Goal: Task Accomplishment & Management: Complete application form

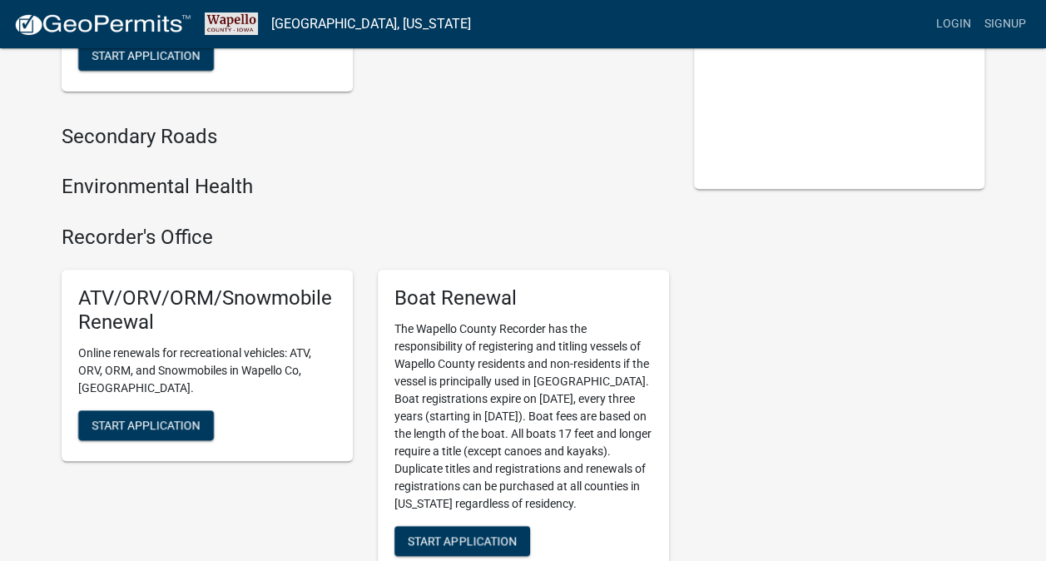
scroll to position [83, 0]
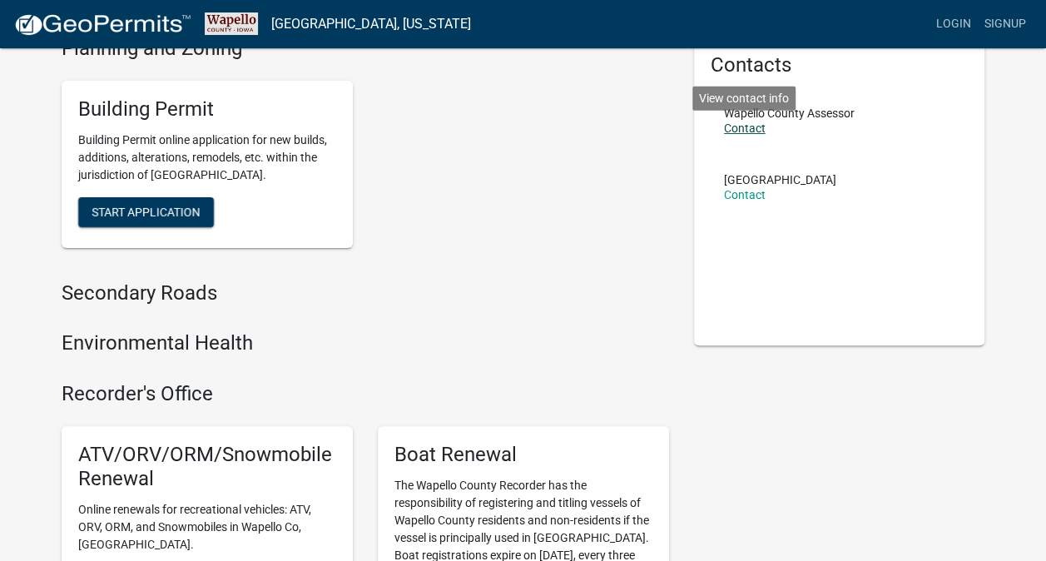
click at [755, 131] on link "Contact" at bounding box center [745, 128] width 42 height 13
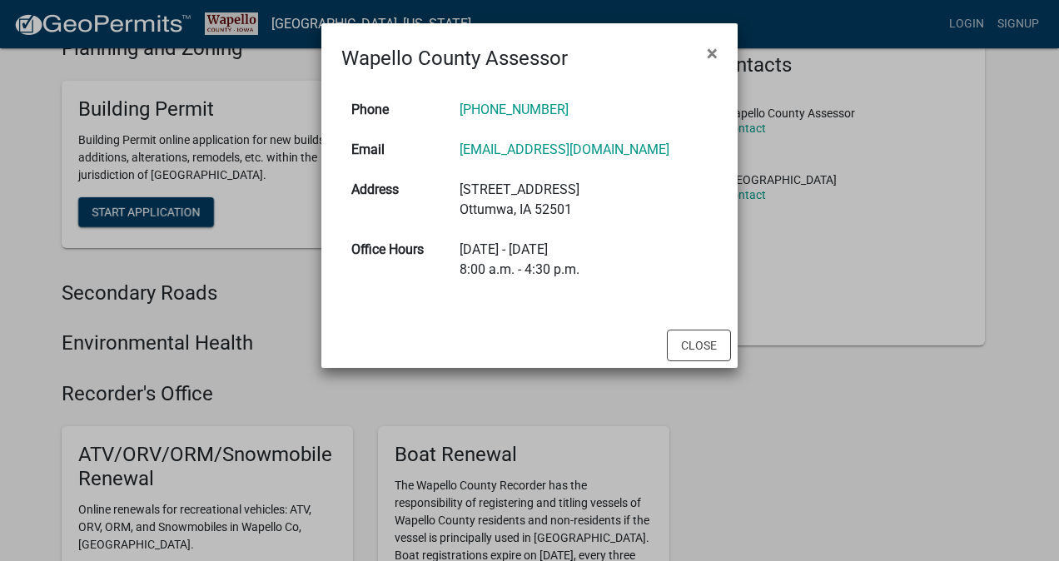
click at [608, 98] on td "[PHONE_NUMBER]" at bounding box center [584, 110] width 268 height 40
click at [542, 117] on link "[PHONE_NUMBER]" at bounding box center [514, 110] width 109 height 16
click at [718, 345] on button "Close" at bounding box center [699, 346] width 64 height 32
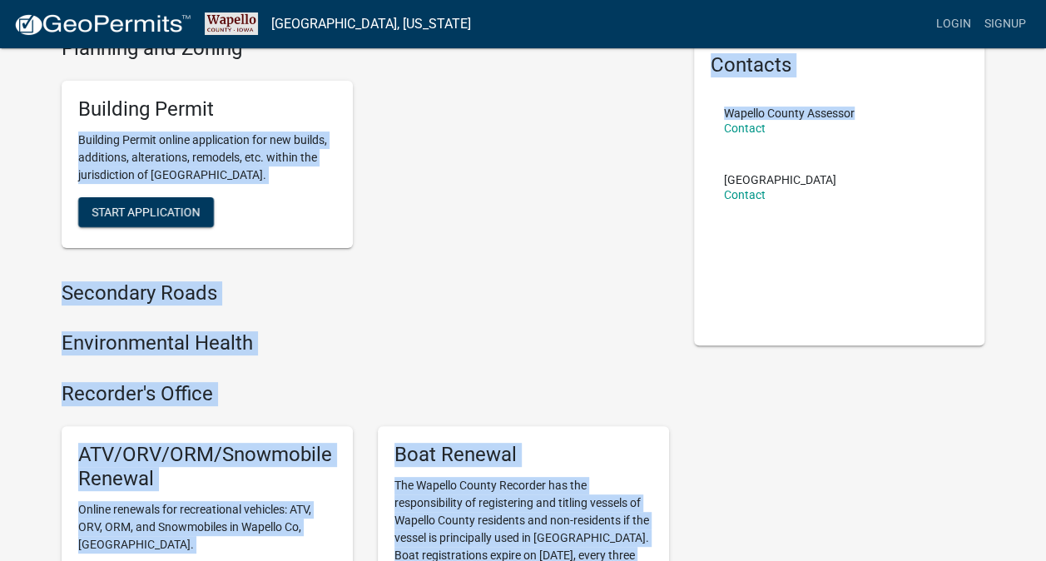
drag, startPoint x: 431, startPoint y: 100, endPoint x: 691, endPoint y: 122, distance: 260.6
click at [341, 235] on div "Building Permit Building Permit online application for new builds, additions, a…" at bounding box center [207, 164] width 291 height 167
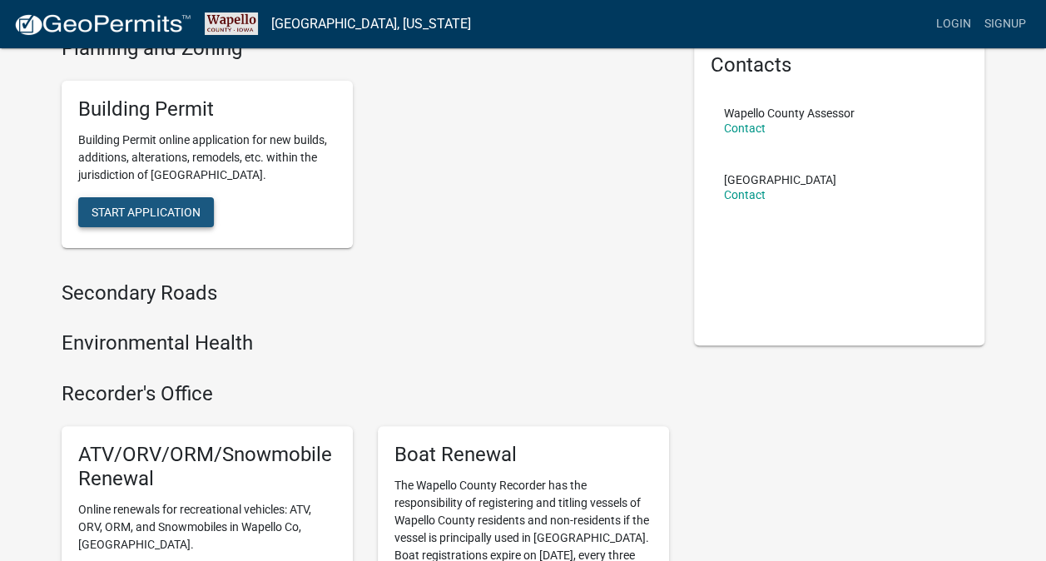
click at [158, 211] on span "Start Application" at bounding box center [146, 211] width 109 height 13
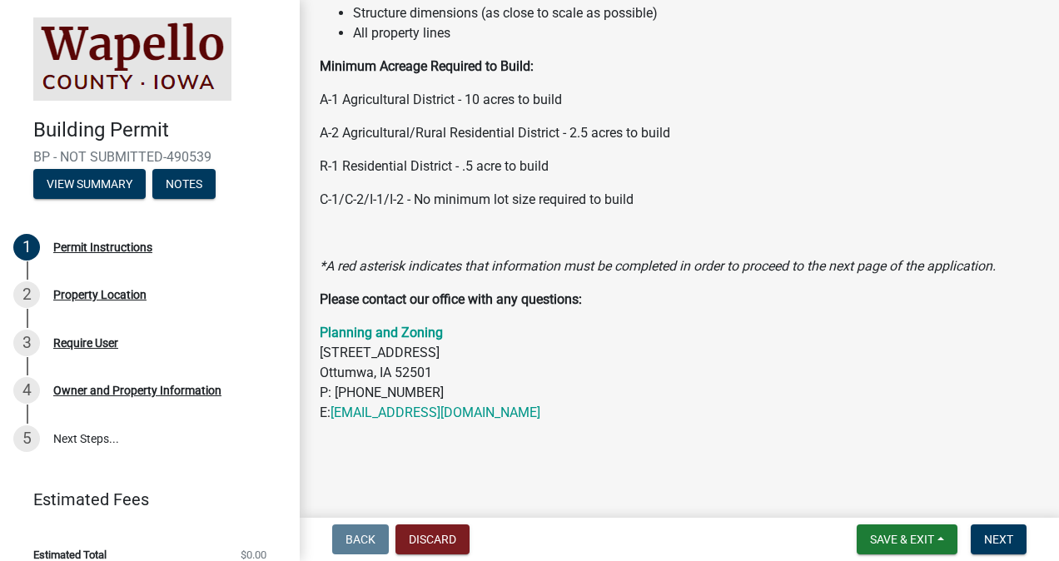
scroll to position [318, 0]
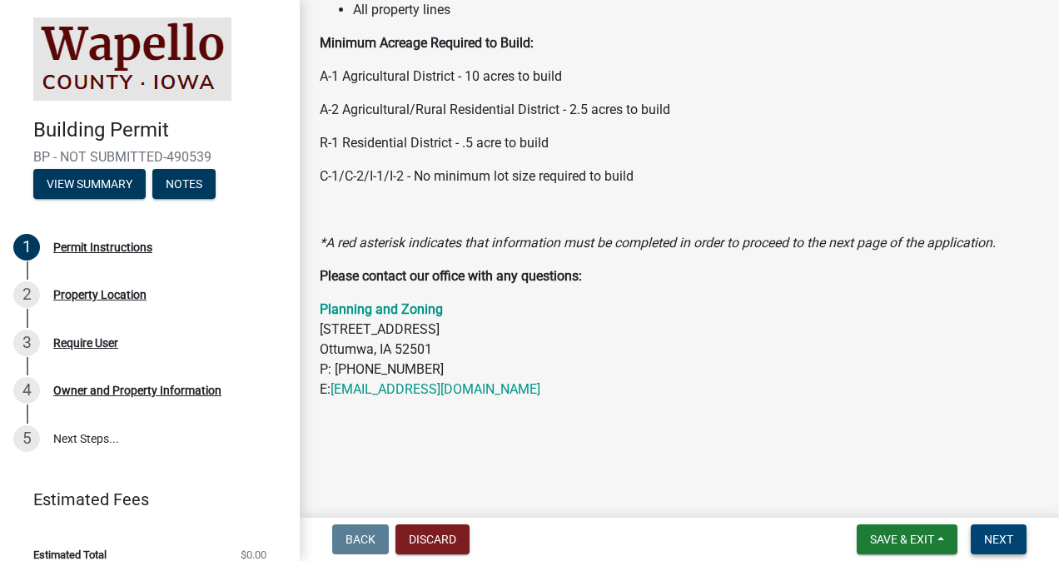
click at [996, 529] on button "Next" at bounding box center [999, 539] width 56 height 30
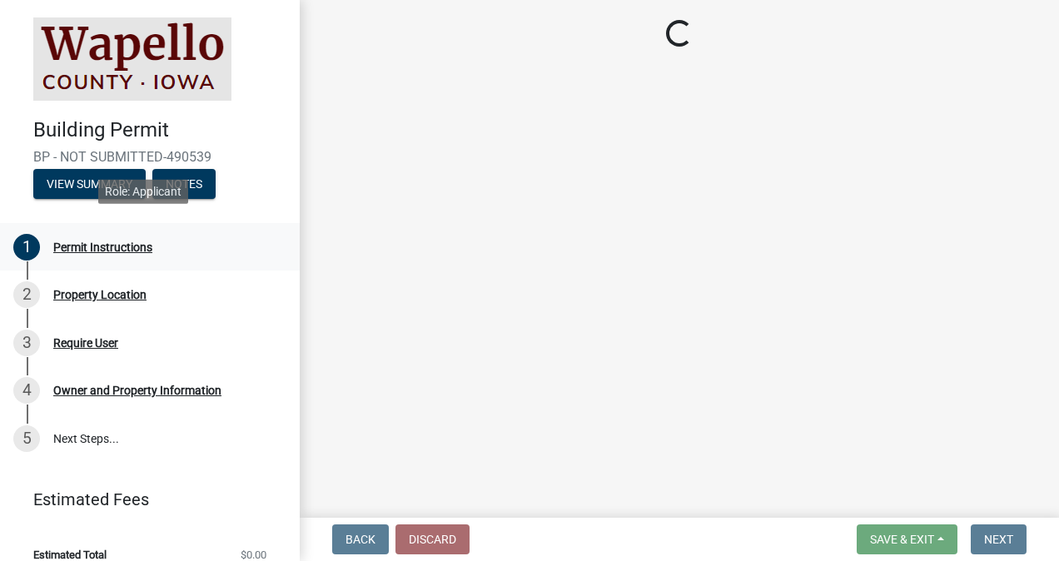
scroll to position [18, 0]
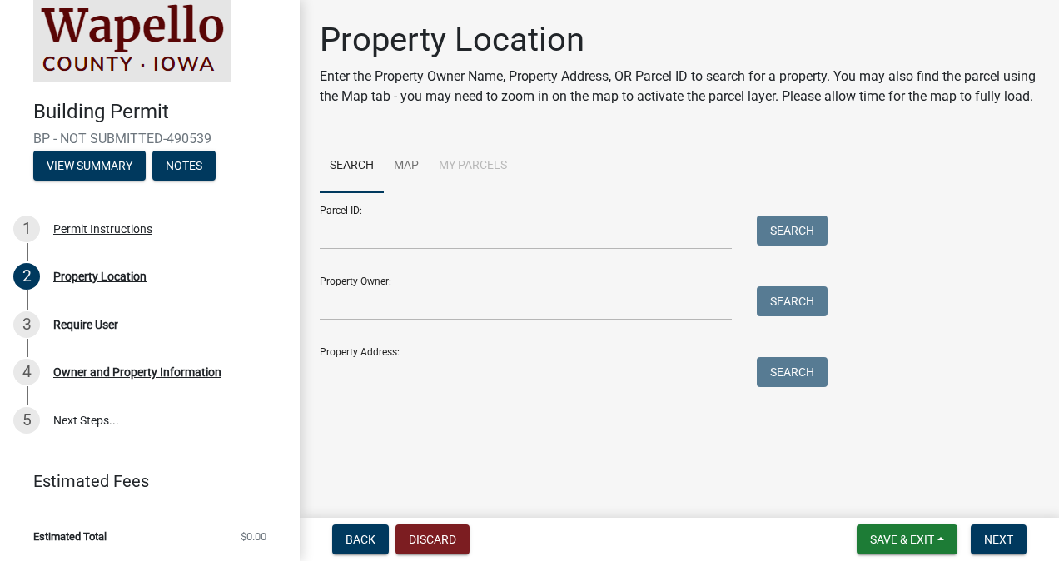
click at [741, 107] on p "Enter the Property Owner Name, Property Address, OR Parcel ID to search for a p…" at bounding box center [679, 87] width 719 height 40
click at [435, 250] on input "Parcel ID:" at bounding box center [526, 233] width 412 height 34
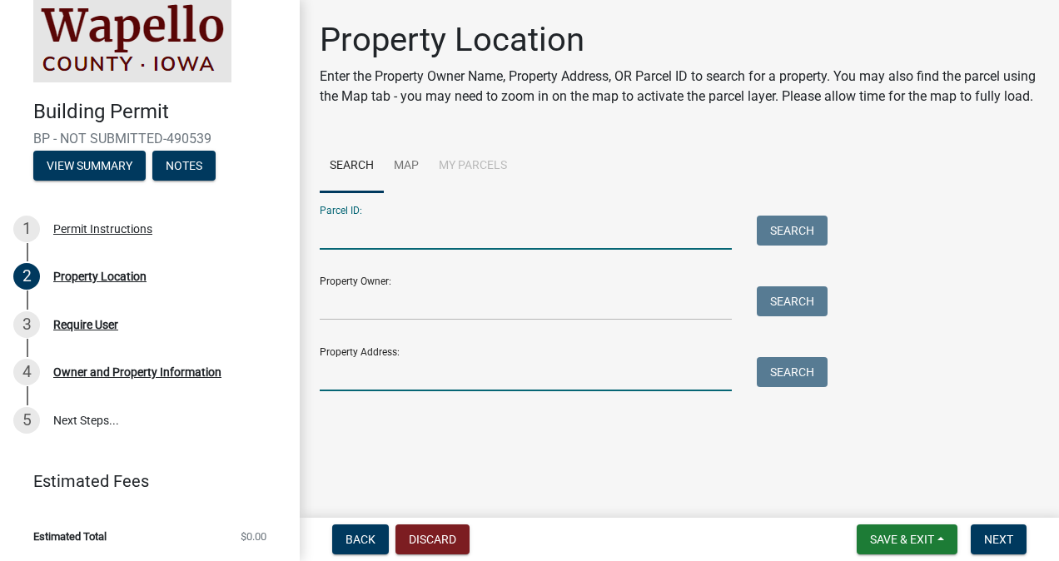
click at [391, 388] on input "Property Address:" at bounding box center [526, 374] width 412 height 34
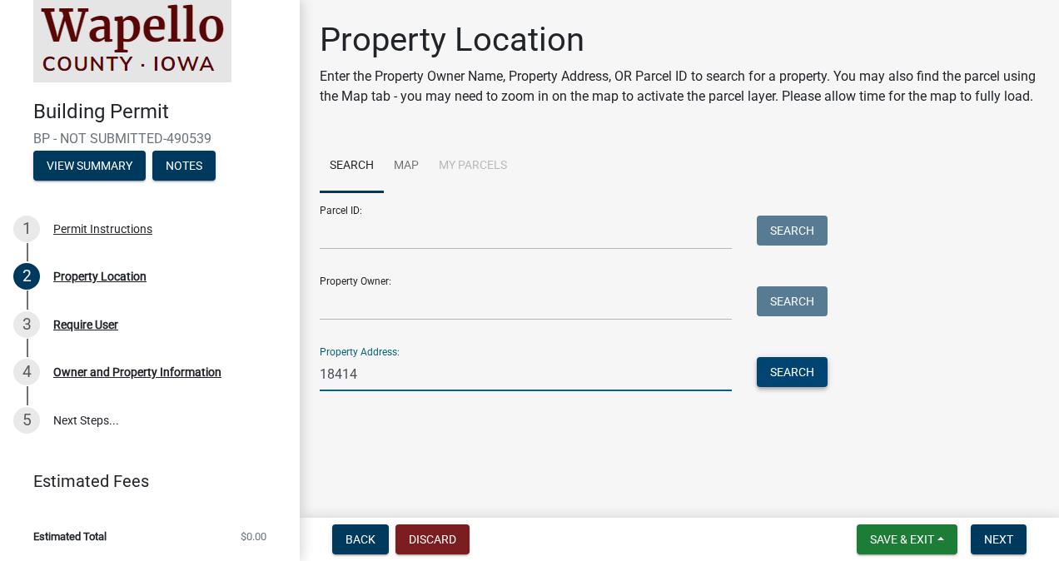
type input "18414"
click at [793, 387] on button "Search" at bounding box center [792, 372] width 71 height 30
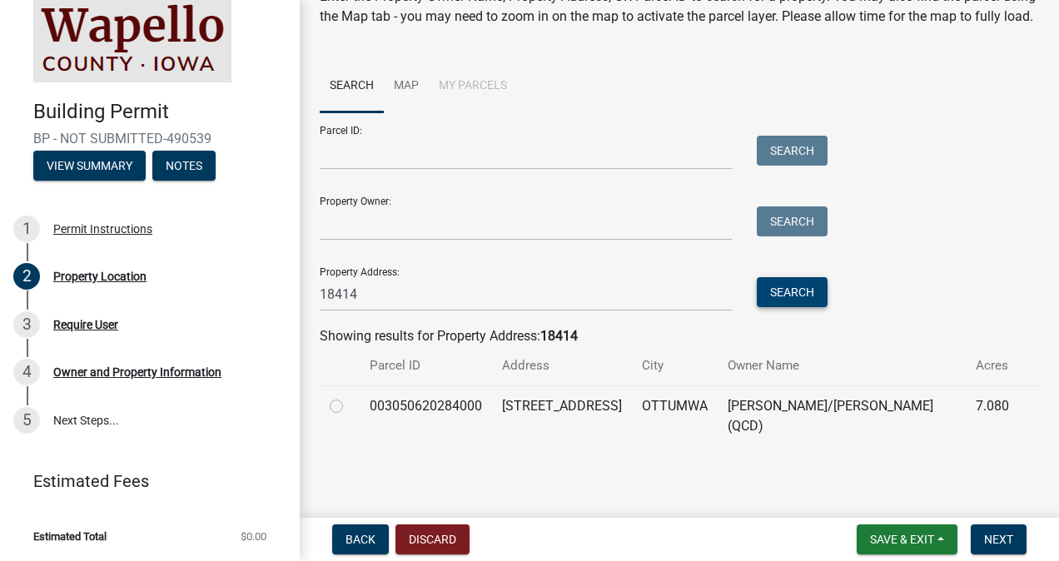
scroll to position [100, 0]
click at [350, 396] on label at bounding box center [350, 396] width 0 height 0
click at [350, 406] on input "radio" at bounding box center [355, 401] width 11 height 11
radio input "true"
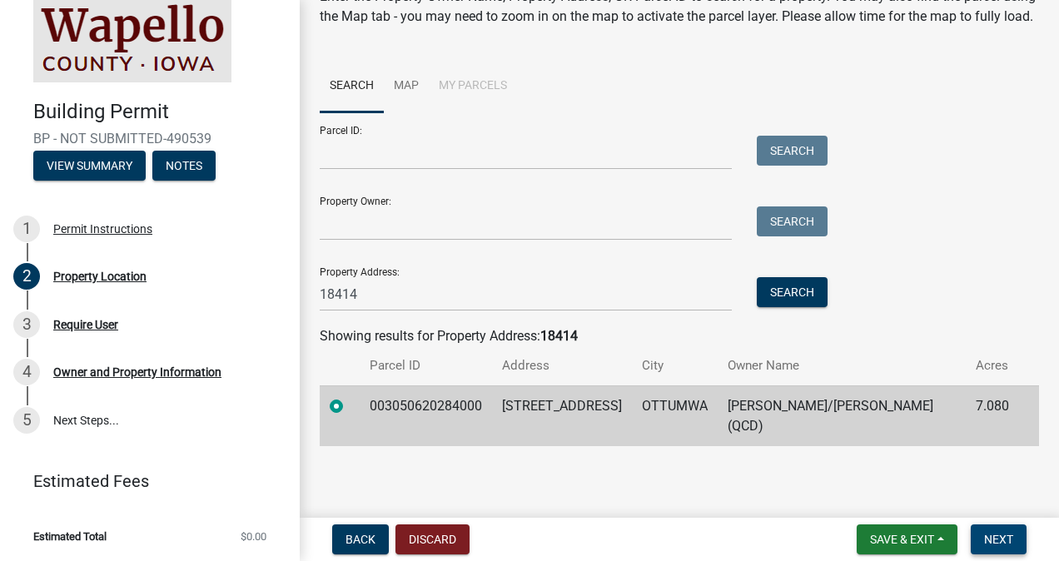
click at [1004, 533] on span "Next" at bounding box center [998, 539] width 29 height 13
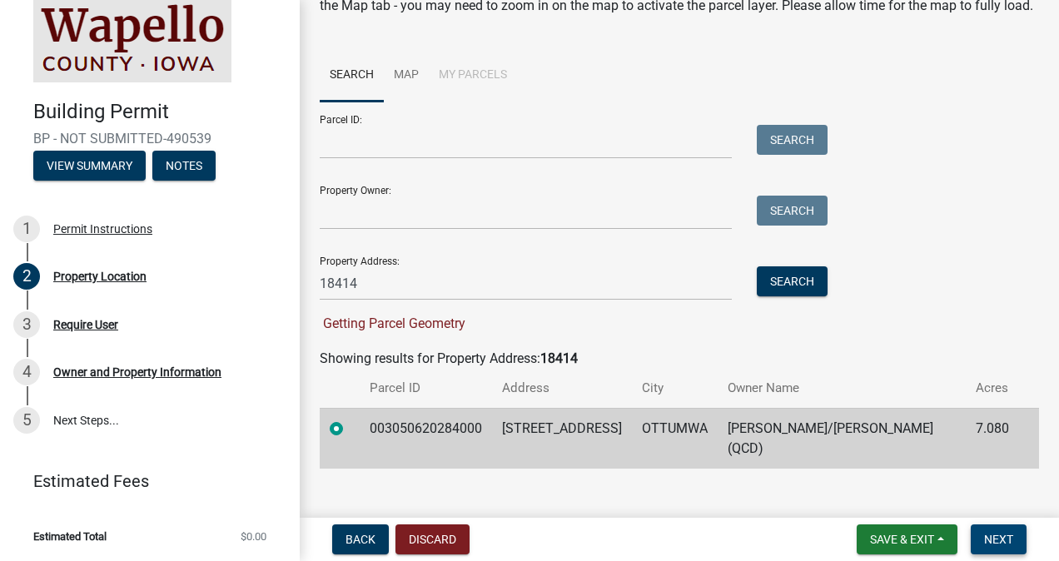
scroll to position [133, 0]
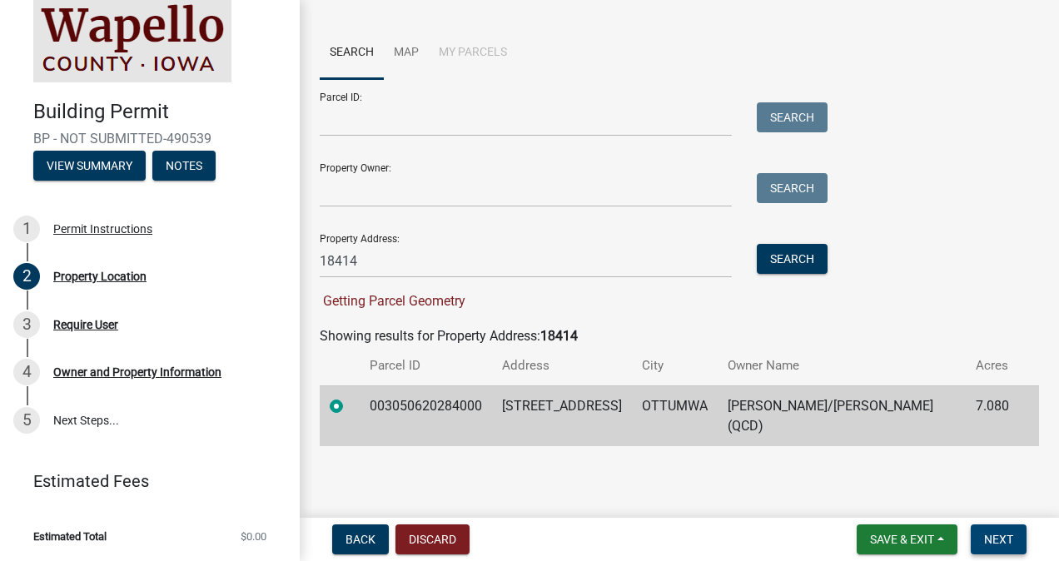
click at [1015, 539] on button "Next" at bounding box center [999, 539] width 56 height 30
click at [429, 405] on td "003050620284000" at bounding box center [426, 415] width 132 height 61
drag, startPoint x: 429, startPoint y: 405, endPoint x: 596, endPoint y: 403, distance: 167.3
click at [589, 403] on td "[STREET_ADDRESS]" at bounding box center [562, 415] width 140 height 61
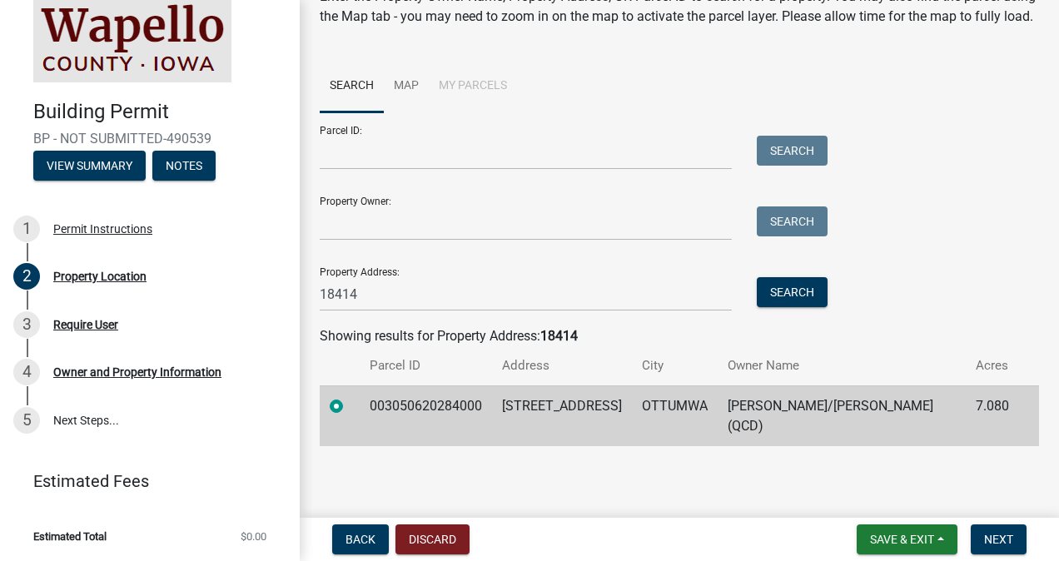
scroll to position [100, 0]
click at [1005, 534] on span "Next" at bounding box center [998, 539] width 29 height 13
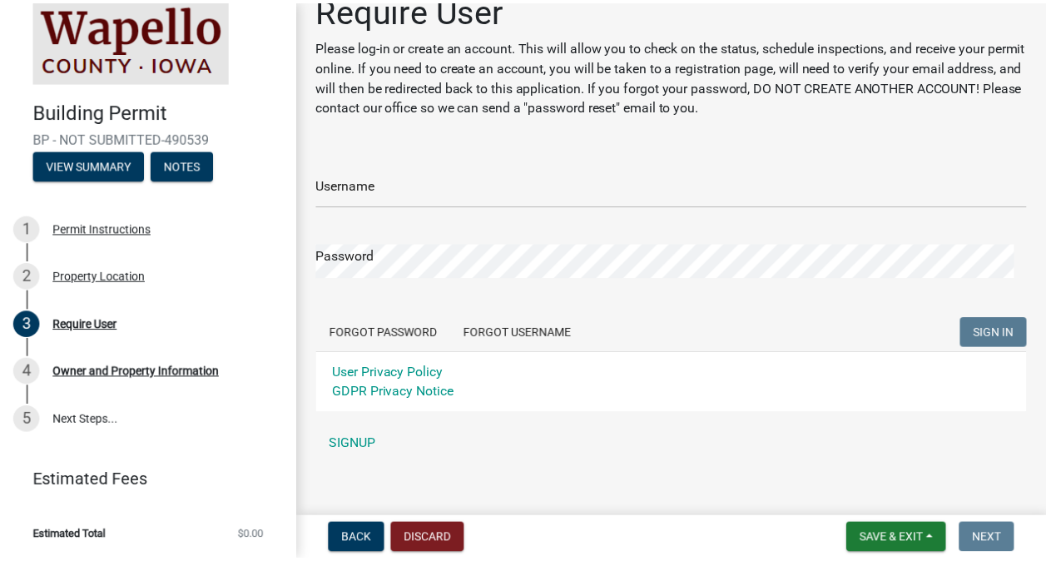
scroll to position [45, 0]
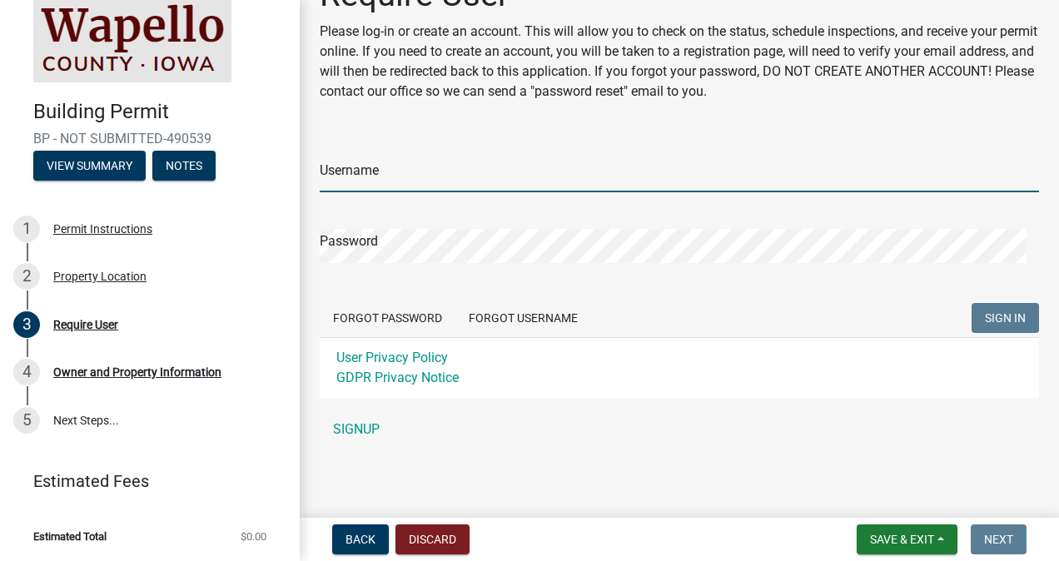
click at [358, 173] on input "Username" at bounding box center [679, 175] width 719 height 34
click at [366, 432] on link "SIGNUP" at bounding box center [679, 429] width 719 height 33
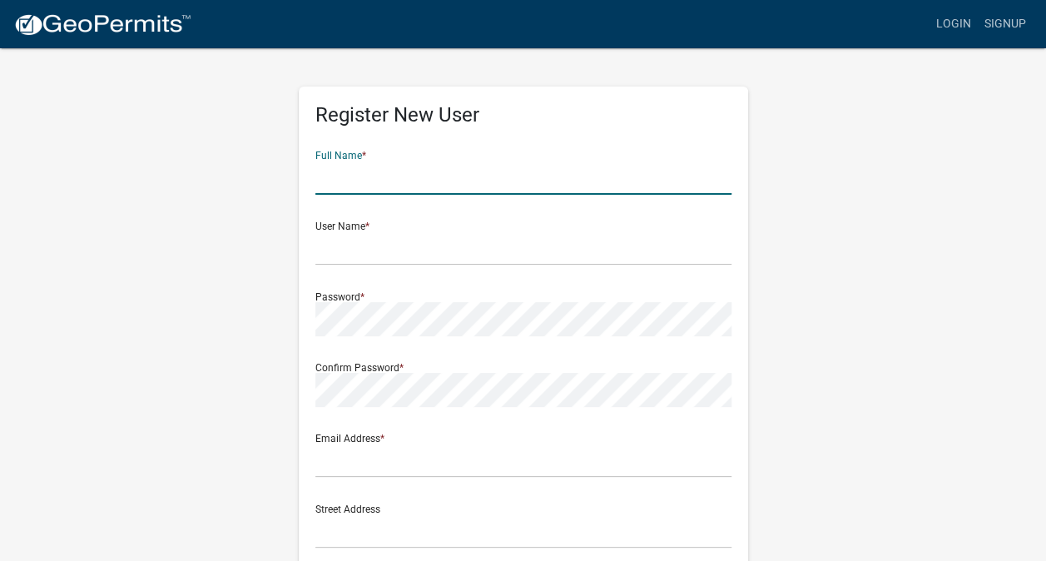
click at [370, 184] on input "text" at bounding box center [524, 178] width 416 height 34
type input "[PERSON_NAME]"
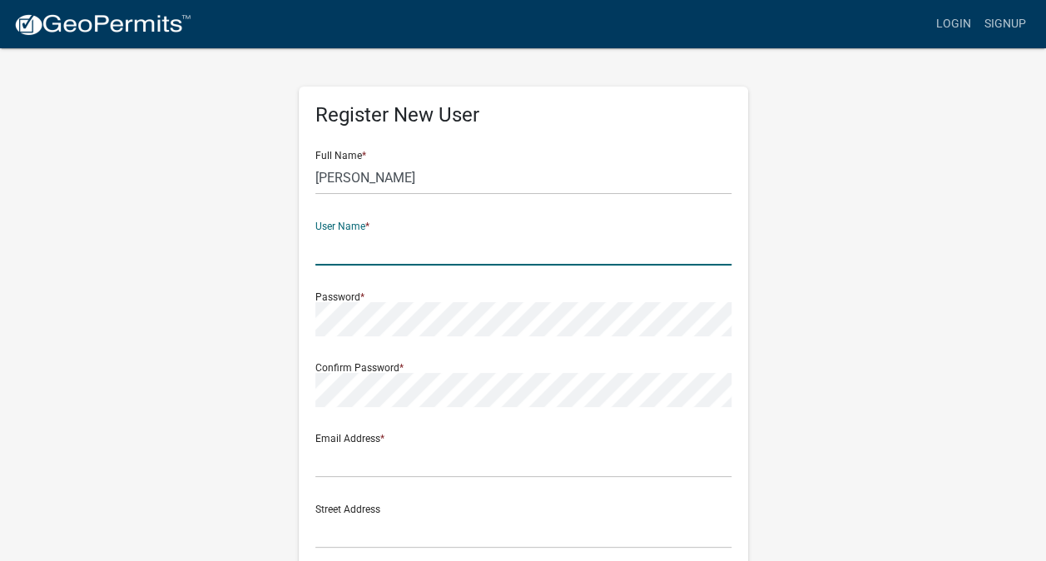
type input "O"
click at [411, 181] on input "[PERSON_NAME]" at bounding box center [524, 178] width 416 height 34
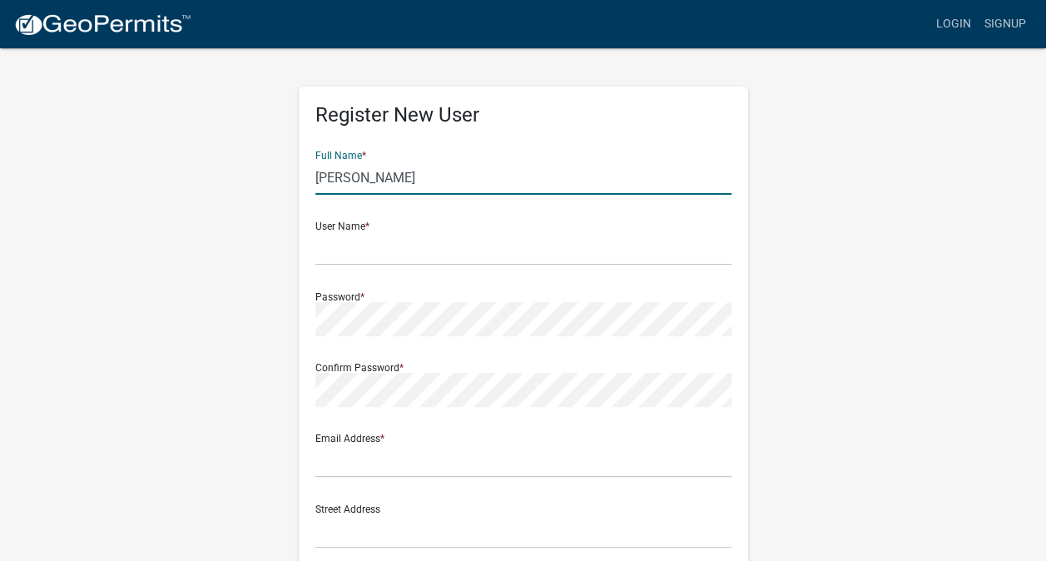
type input "[PERSON_NAME]"
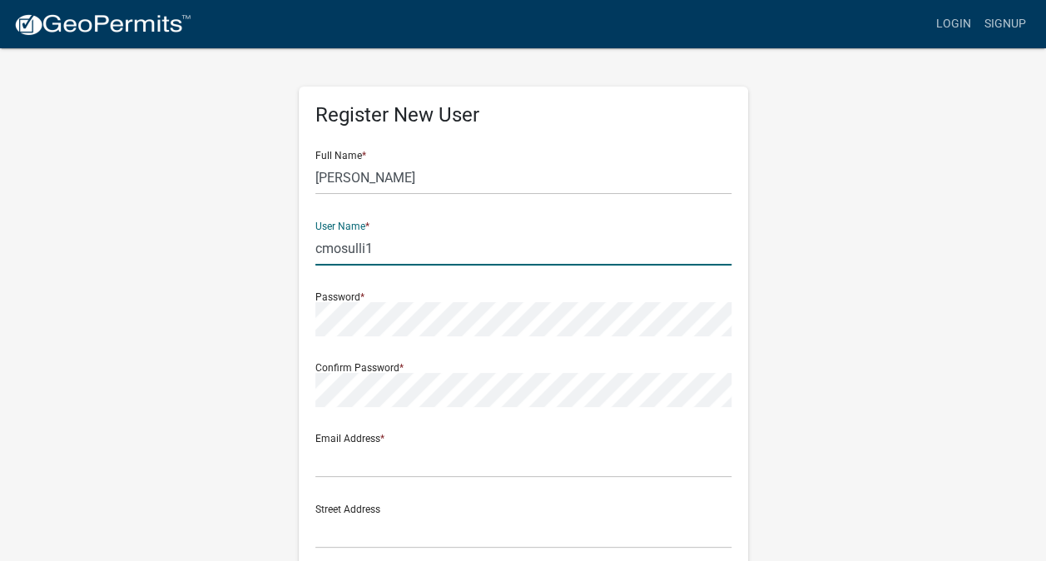
type input "cmosulli1"
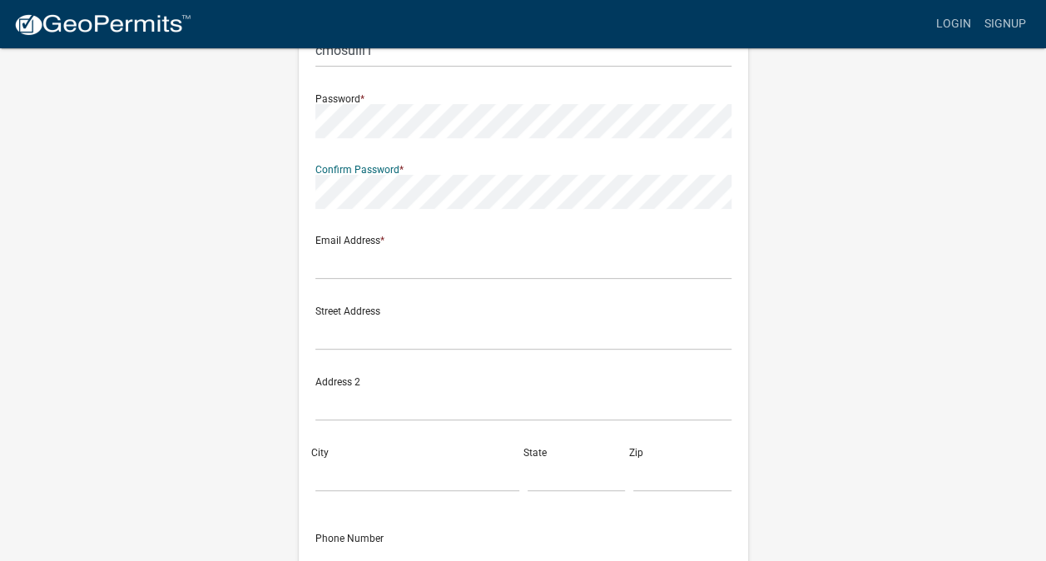
scroll to position [250, 0]
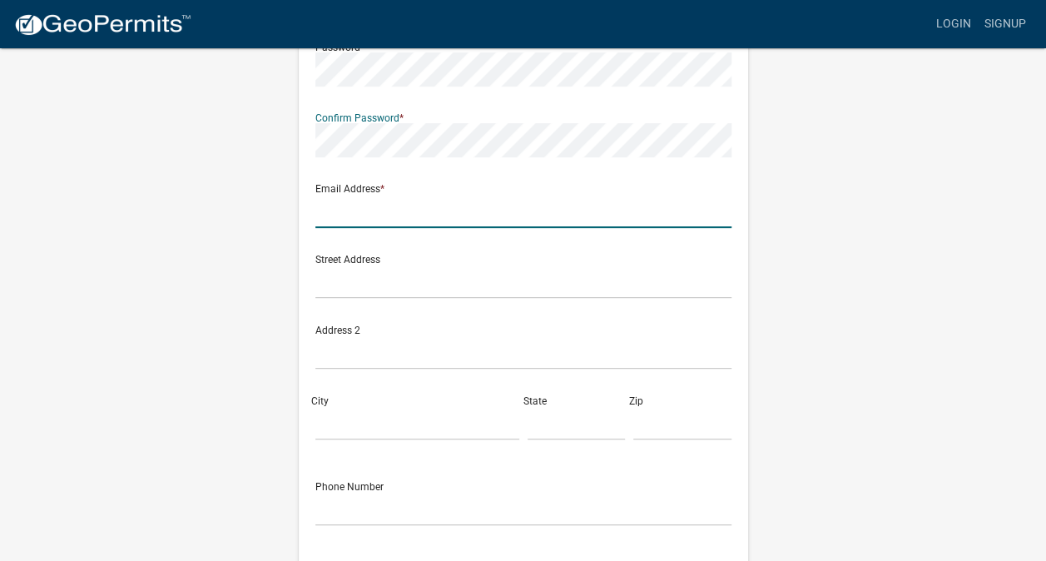
click at [390, 195] on input "text" at bounding box center [524, 211] width 416 height 34
type input "[EMAIL_ADDRESS][DOMAIN_NAME]"
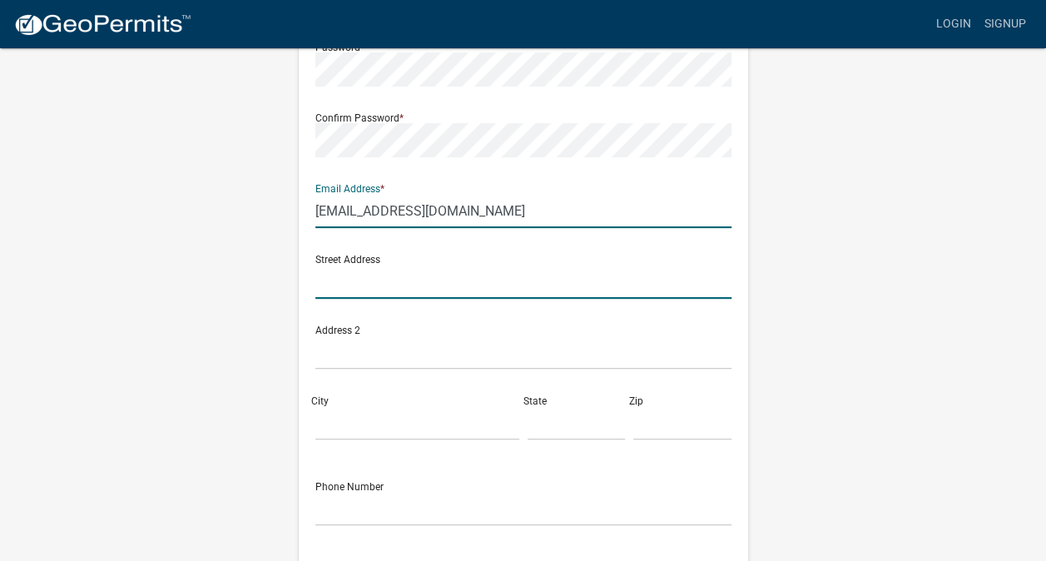
click at [425, 276] on input "text" at bounding box center [524, 282] width 416 height 34
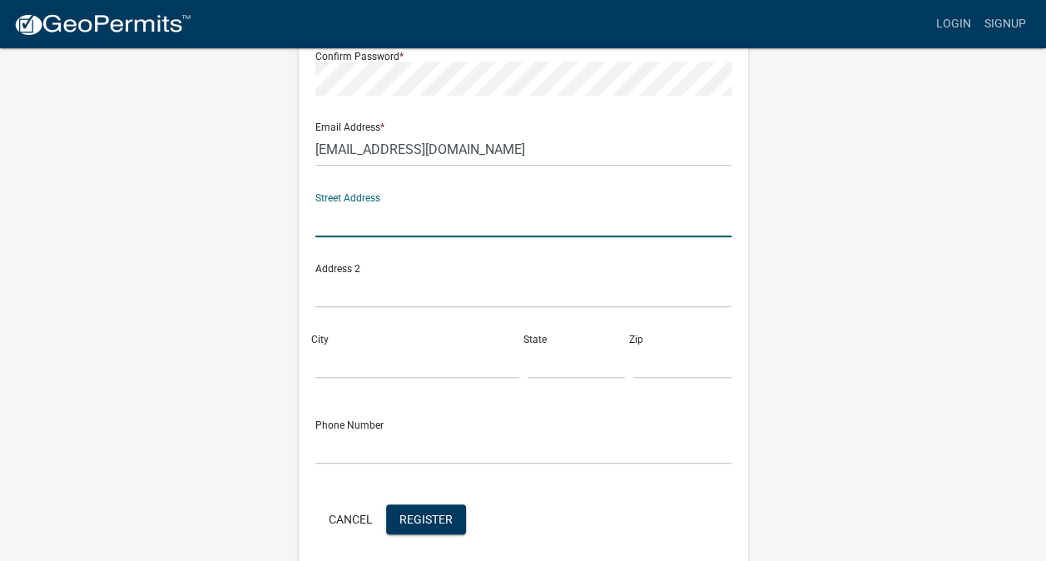
scroll to position [375, 0]
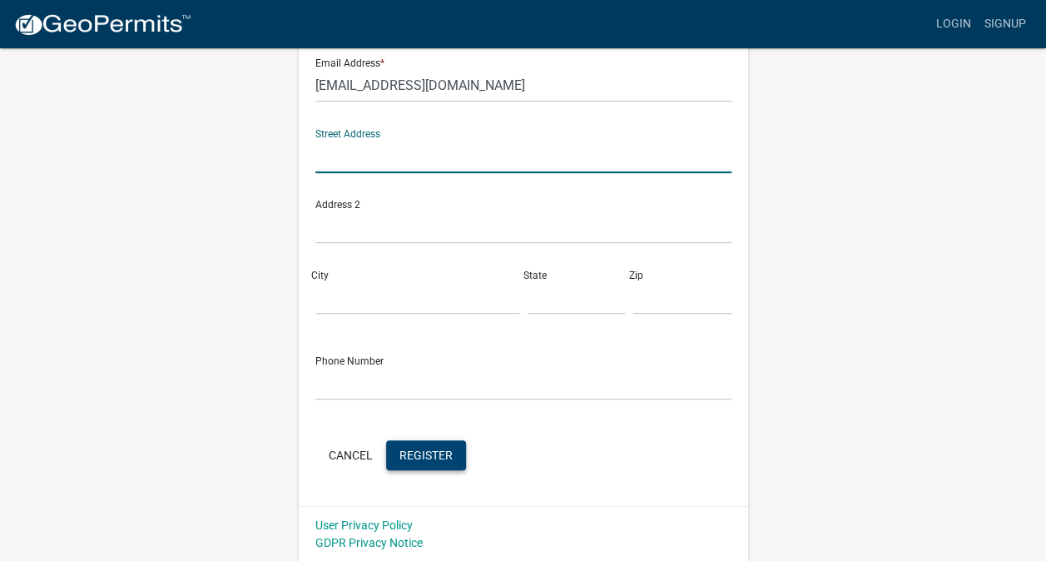
click at [433, 462] on button "Register" at bounding box center [426, 455] width 80 height 30
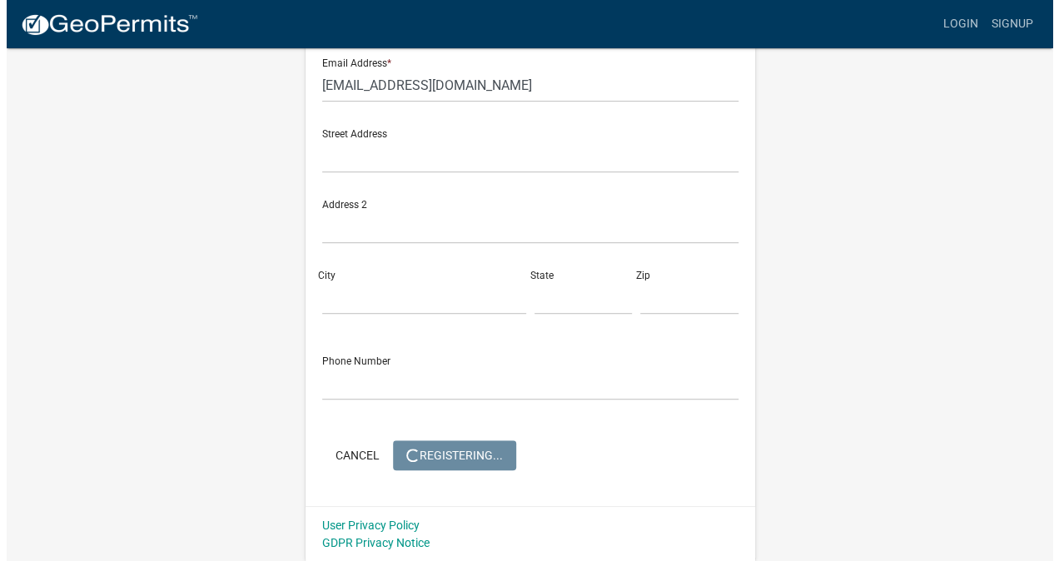
scroll to position [0, 0]
